Goal: Check status: Check status

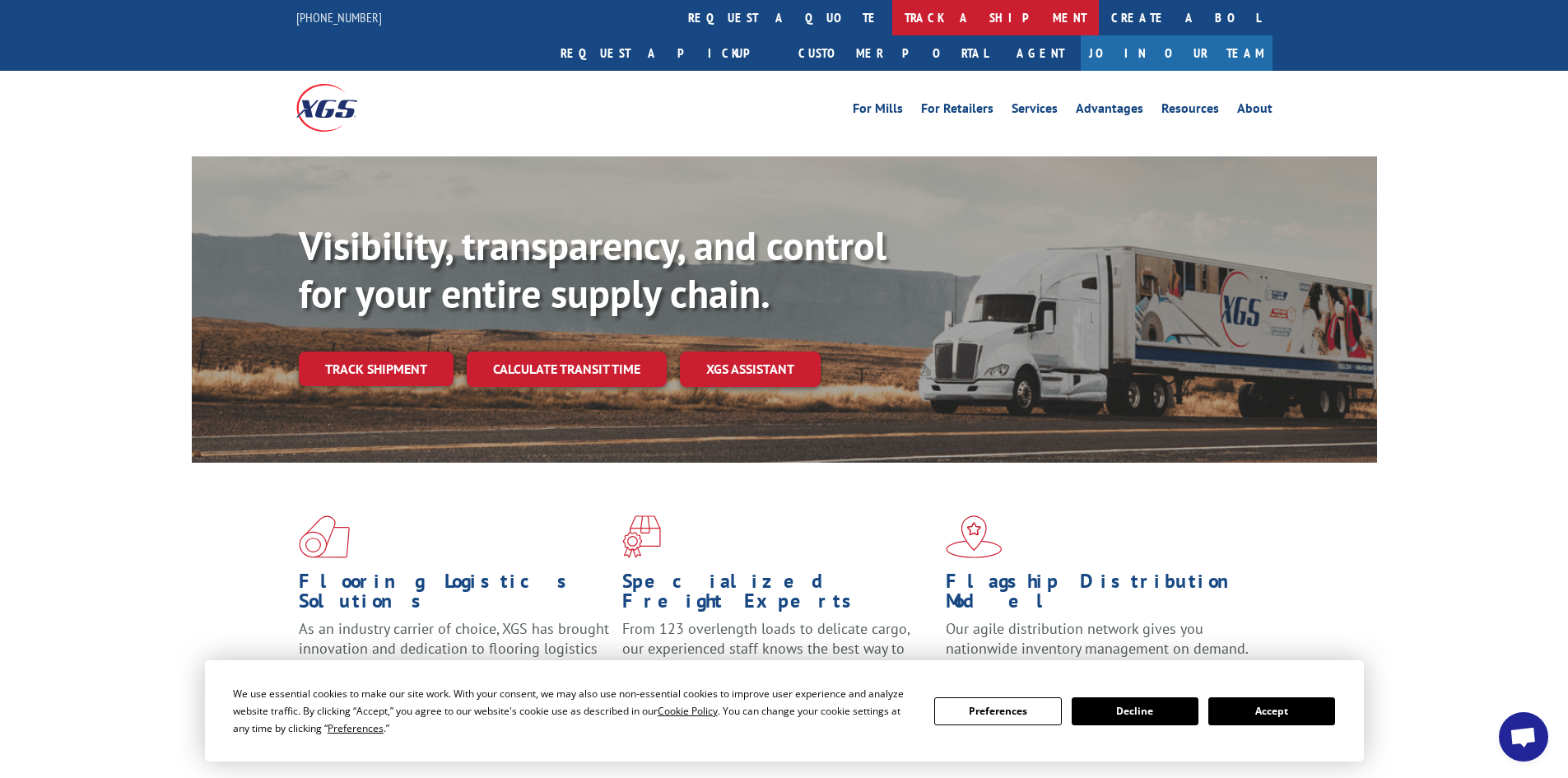
click at [893, 31] on link "track a shipment" at bounding box center [995, 17] width 206 height 36
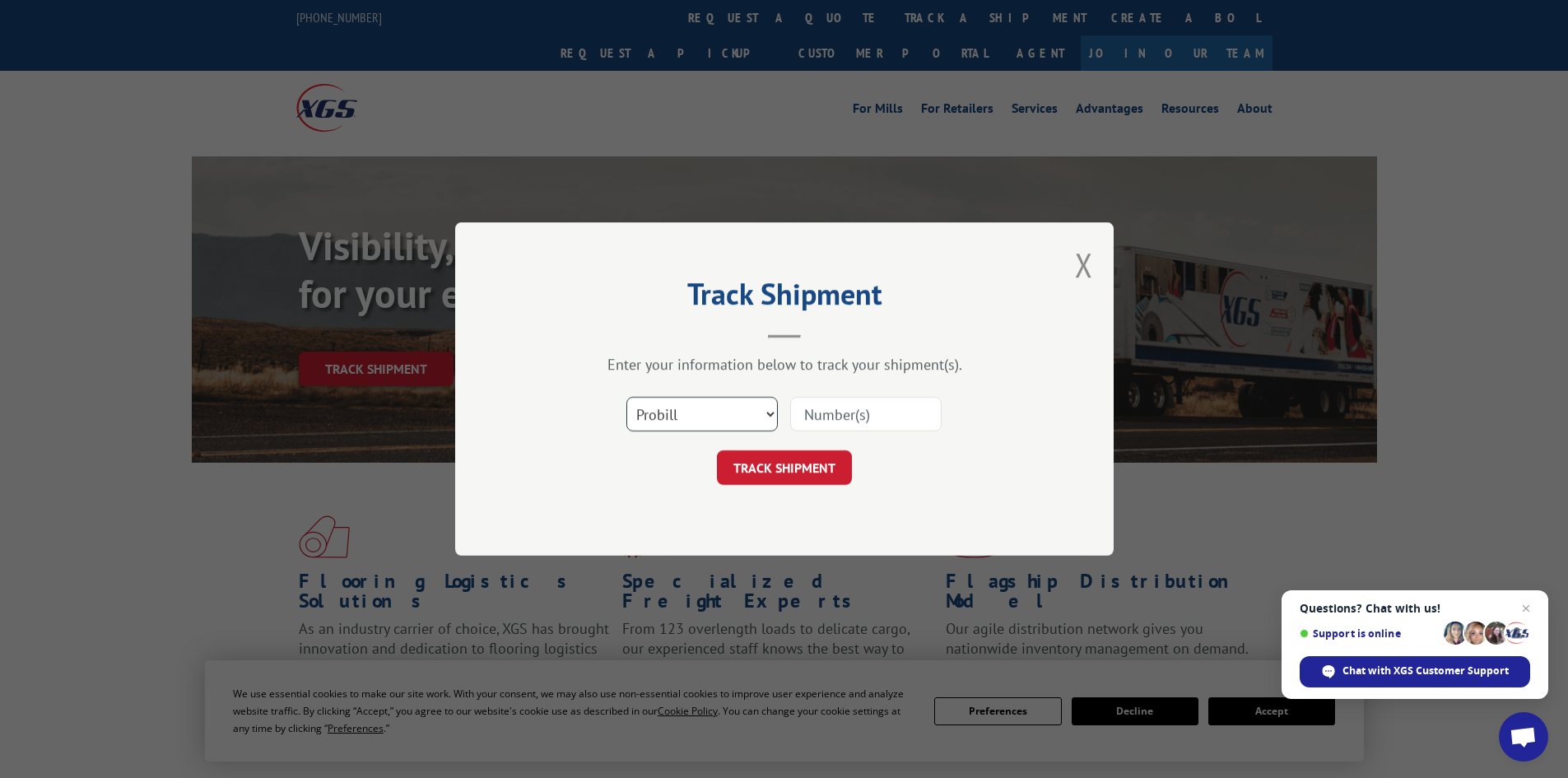
click at [679, 415] on select "Select category... Probill BOL PO" at bounding box center [702, 414] width 152 height 35
select select "bol"
click at [627, 397] on select "Select category... Probill BOL PO" at bounding box center [702, 414] width 152 height 35
click at [823, 415] on input at bounding box center [865, 414] width 152 height 35
paste input "17471322"
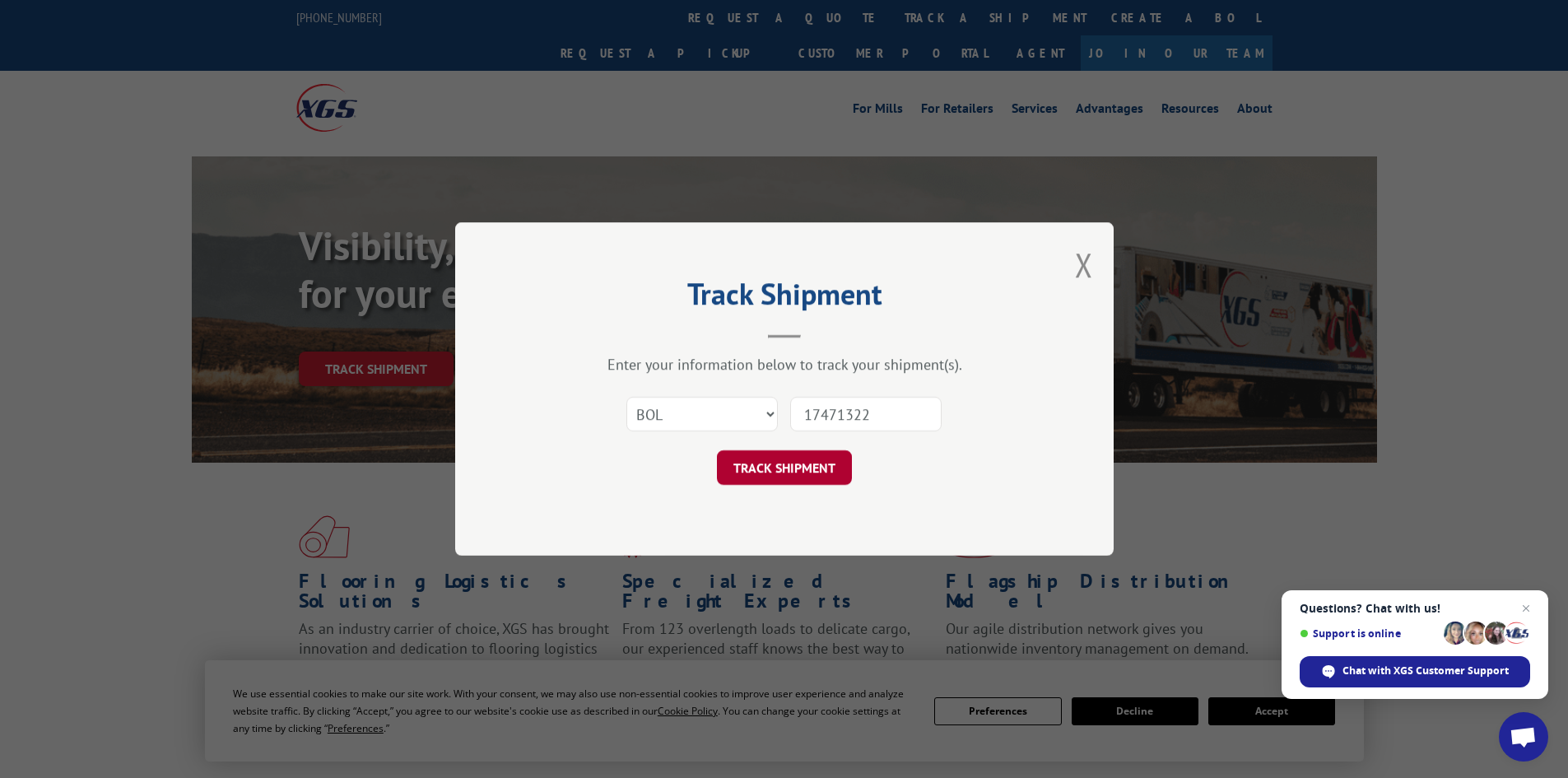
type input "17471322"
click at [789, 461] on button "TRACK SHIPMENT" at bounding box center [784, 467] width 135 height 35
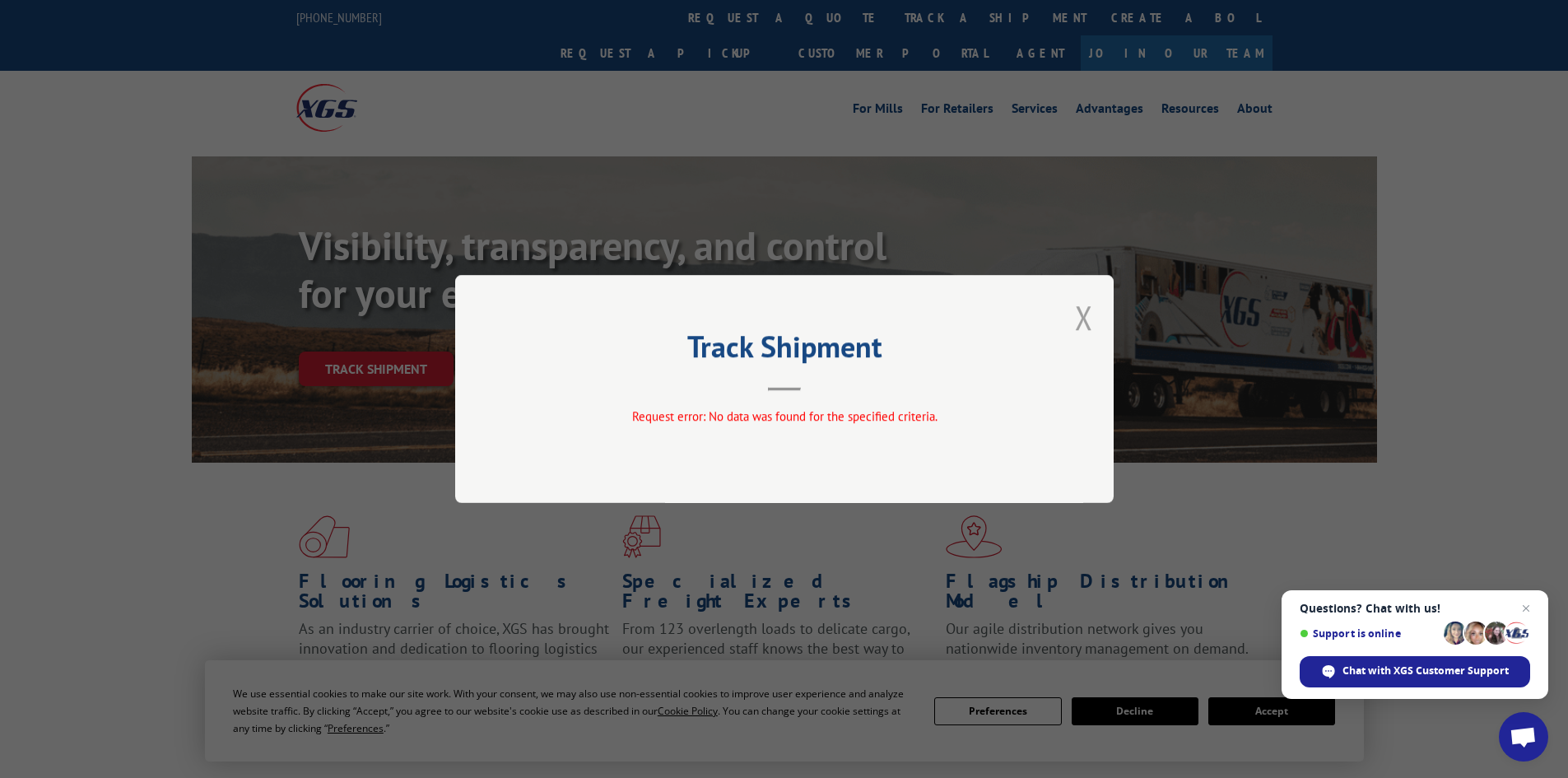
click at [1088, 316] on button "Close modal" at bounding box center [1084, 317] width 18 height 44
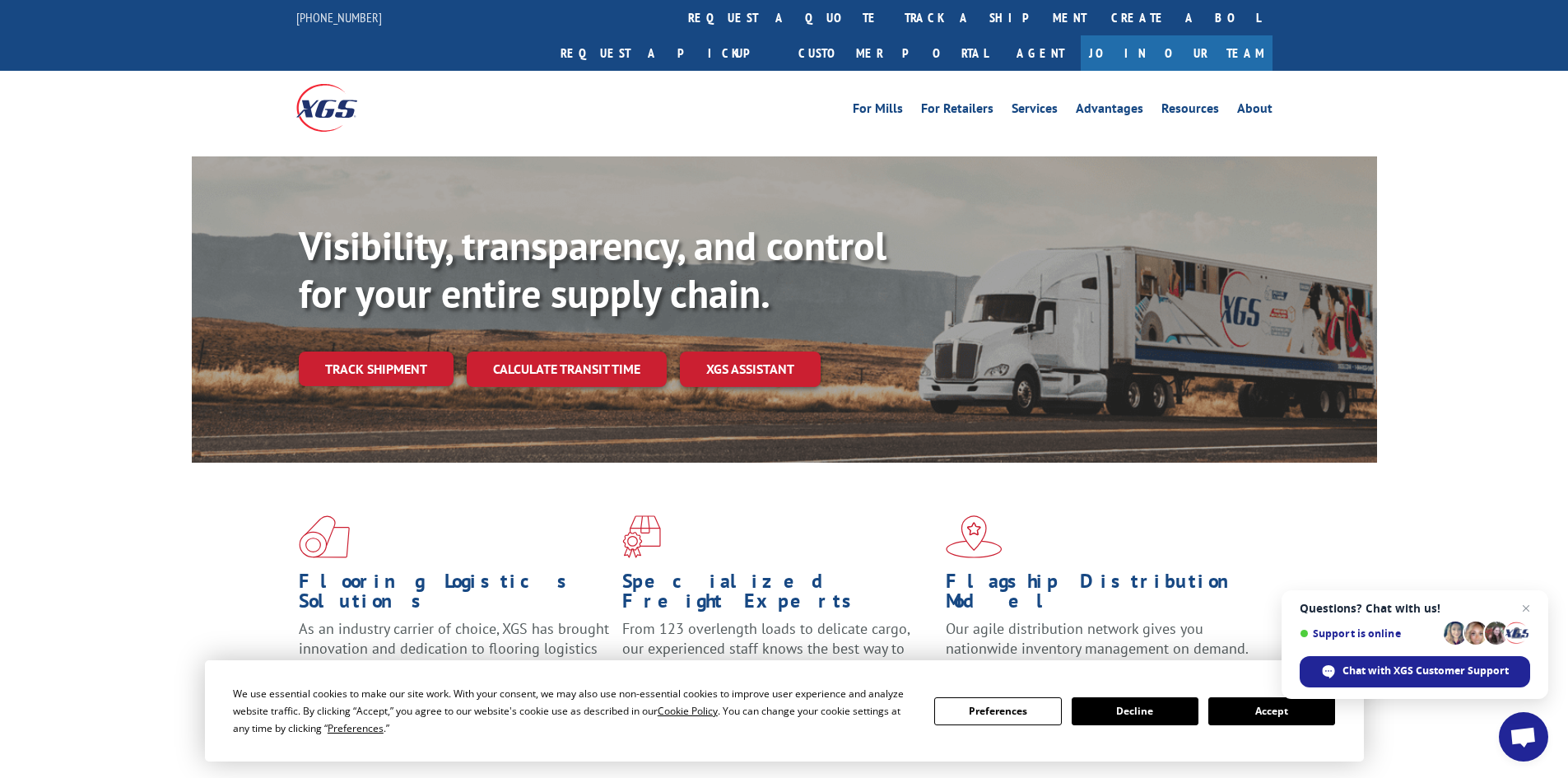
click at [722, 70] on div "For Mills For Retailers Services Advantages Resources About For Mills For Retai…" at bounding box center [785, 107] width 976 height 73
click at [893, 26] on link "track a shipment" at bounding box center [995, 17] width 206 height 36
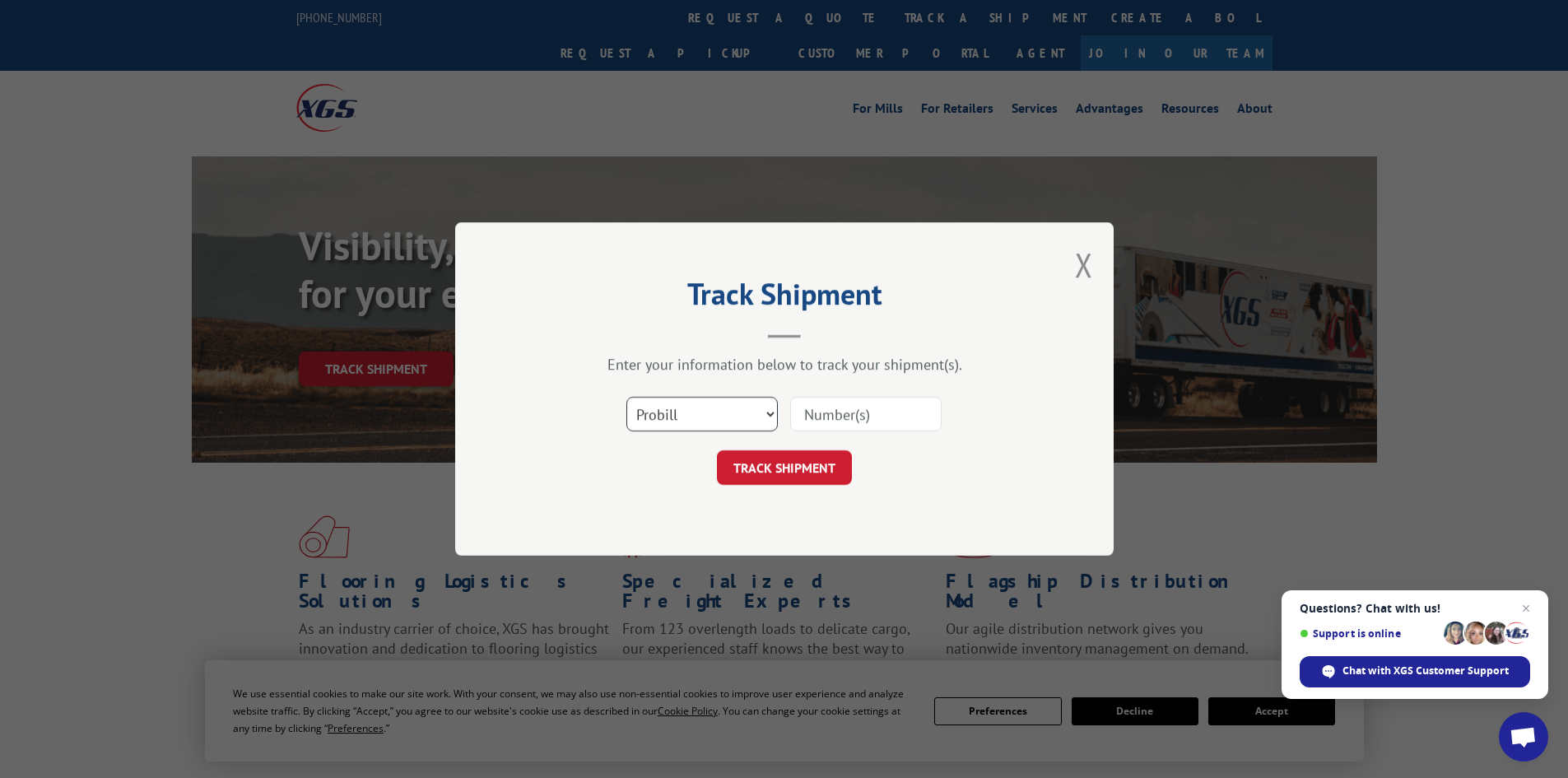
click at [728, 417] on select "Select category... Probill BOL PO" at bounding box center [702, 414] width 152 height 35
click at [743, 426] on select "Select category... Probill BOL PO" at bounding box center [702, 414] width 152 height 35
select select "bol"
click at [627, 397] on select "Select category... Probill BOL PO" at bounding box center [702, 414] width 152 height 35
click at [804, 408] on input at bounding box center [865, 414] width 152 height 35
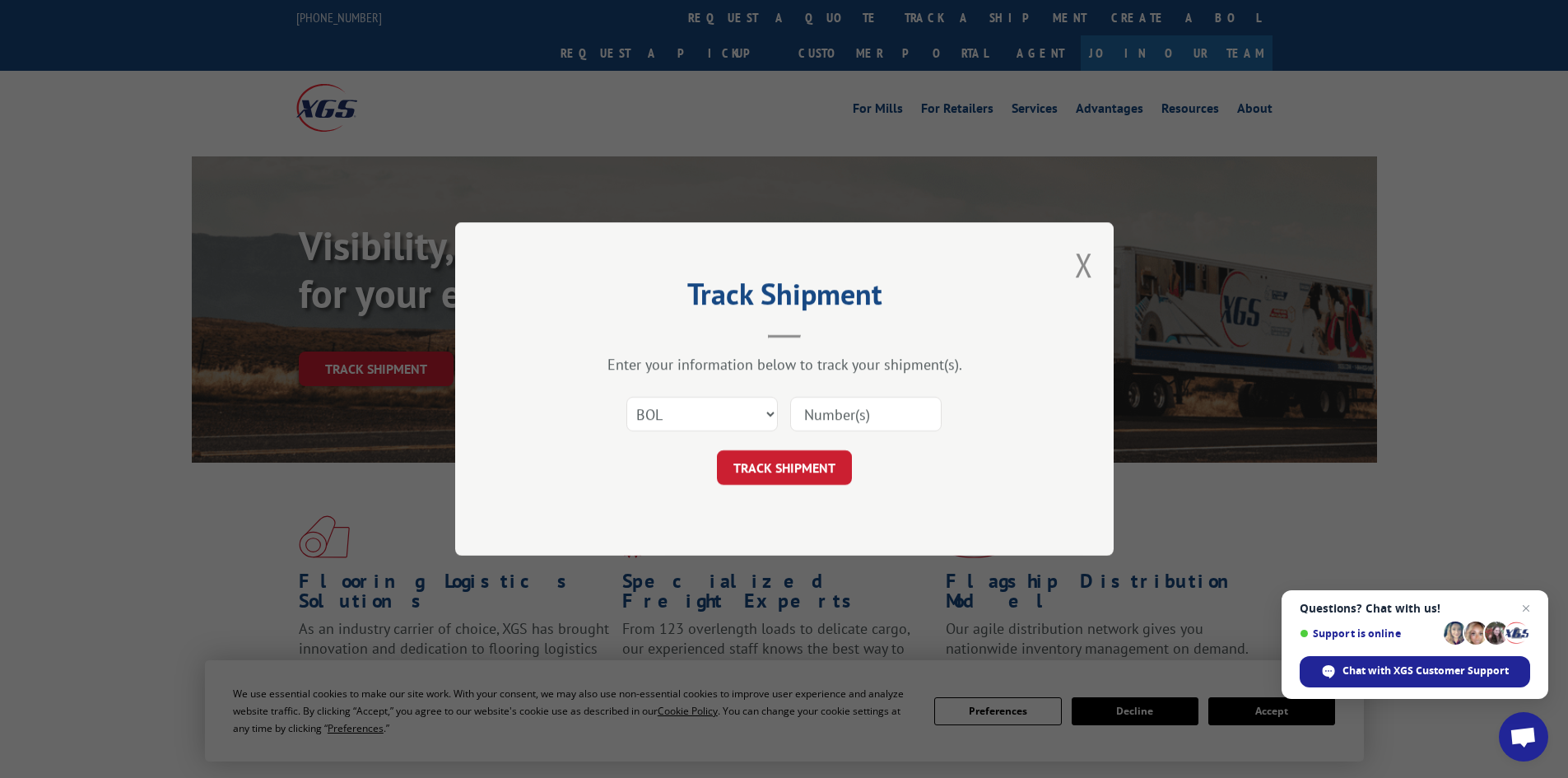
paste input "6026277"
type input "6026277"
click at [800, 466] on button "TRACK SHIPMENT" at bounding box center [784, 467] width 135 height 35
